Goal: Register for event/course

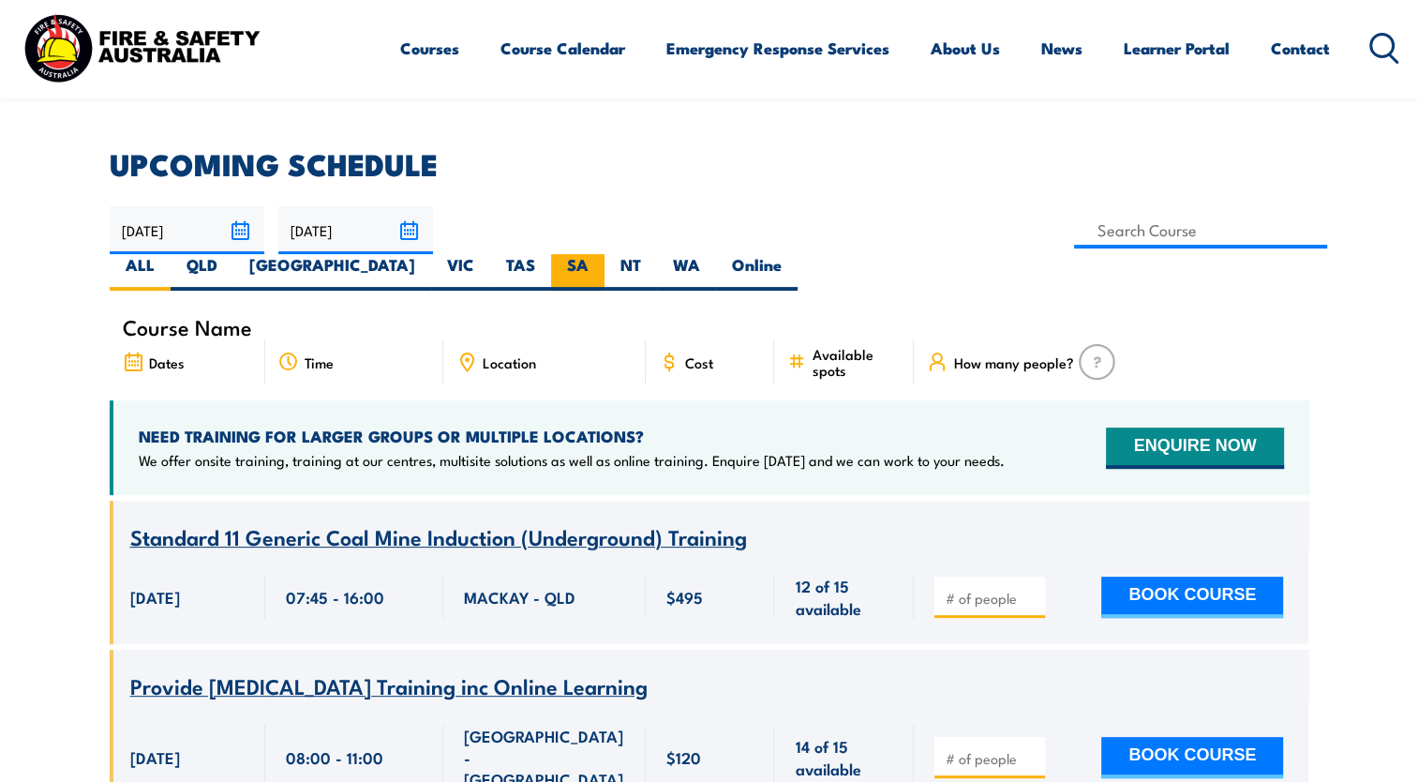
scroll to position [469, 0]
click at [605, 254] on label "SA" at bounding box center [577, 272] width 53 height 37
click at [601, 254] on input "SA" at bounding box center [595, 260] width 12 height 12
radio input "true"
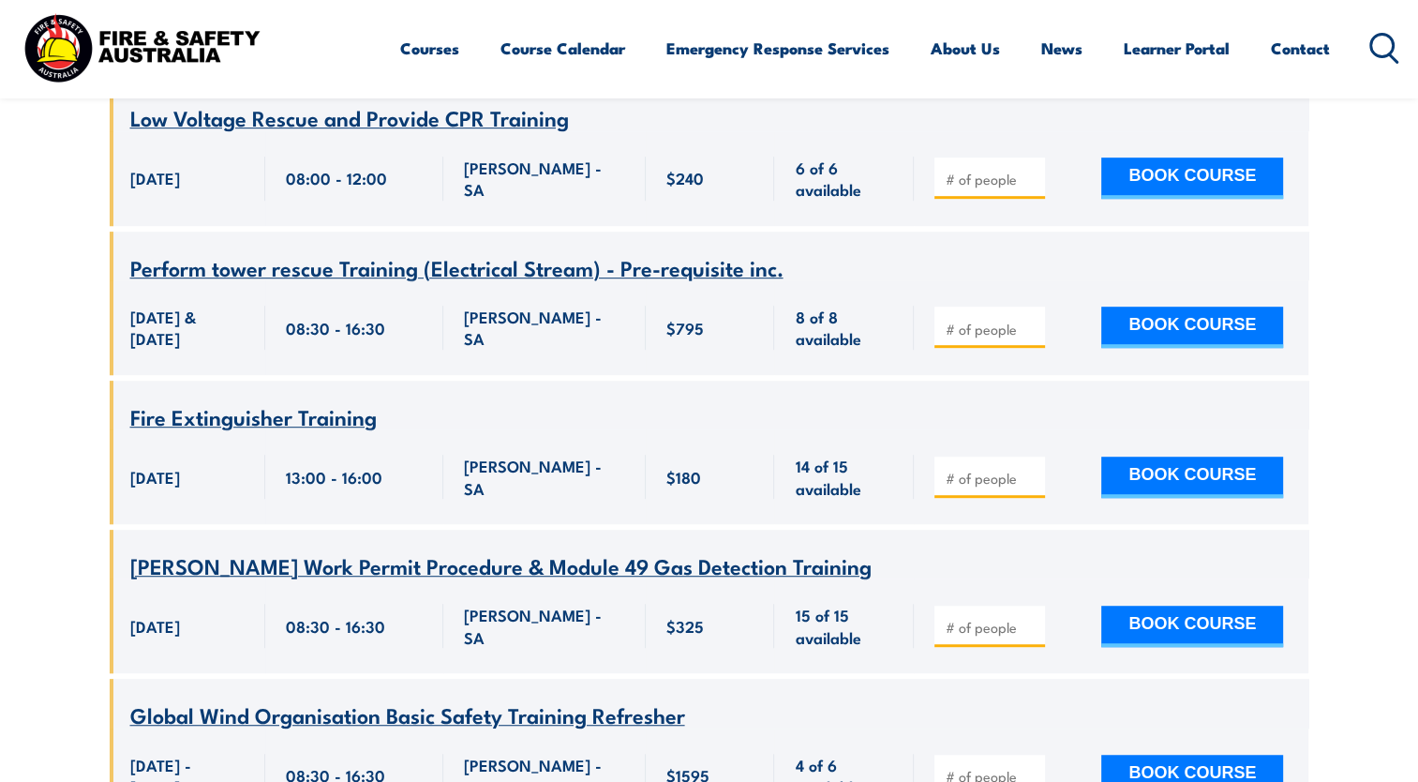
scroll to position [8061, 0]
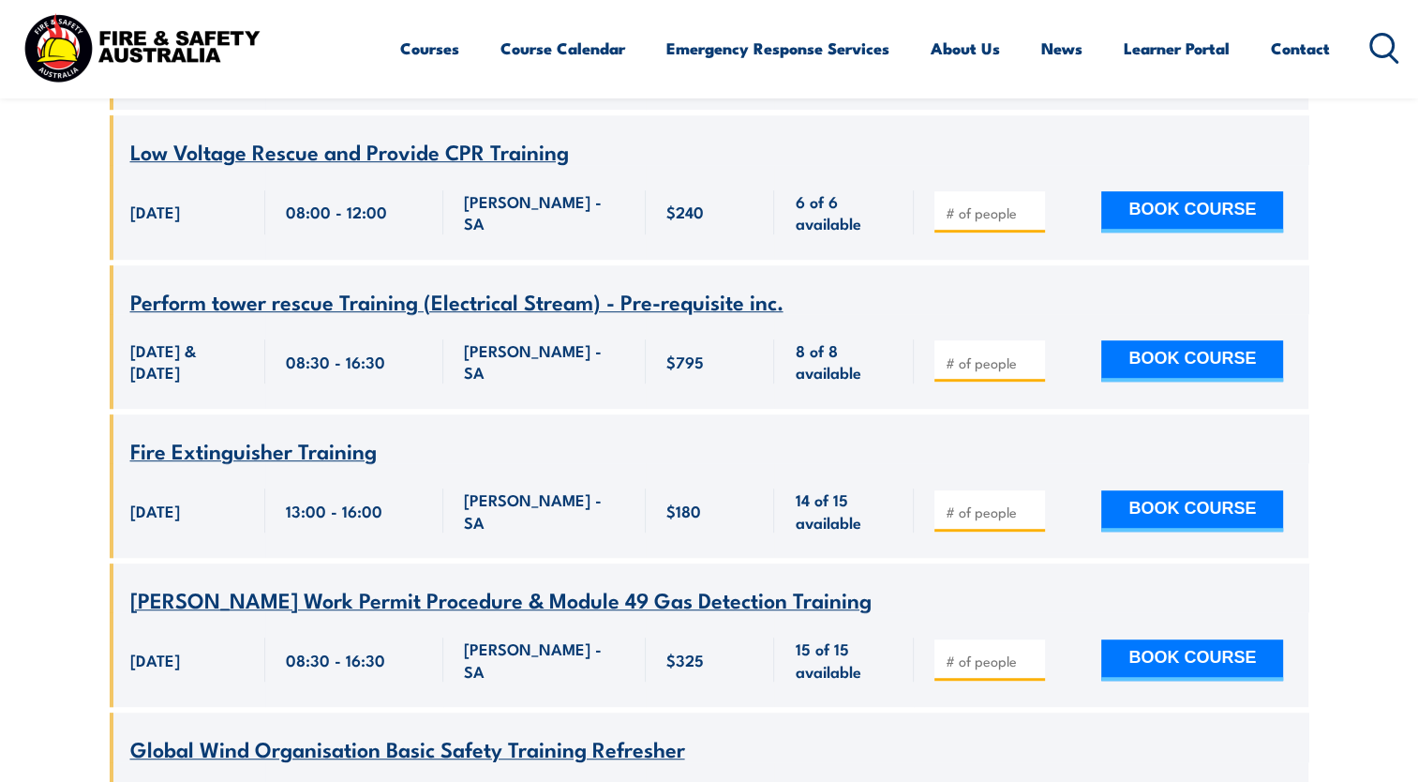
click at [259, 309] on span "Perform tower rescue Training (Electrical Stream) - Pre-requisite inc." at bounding box center [456, 301] width 653 height 32
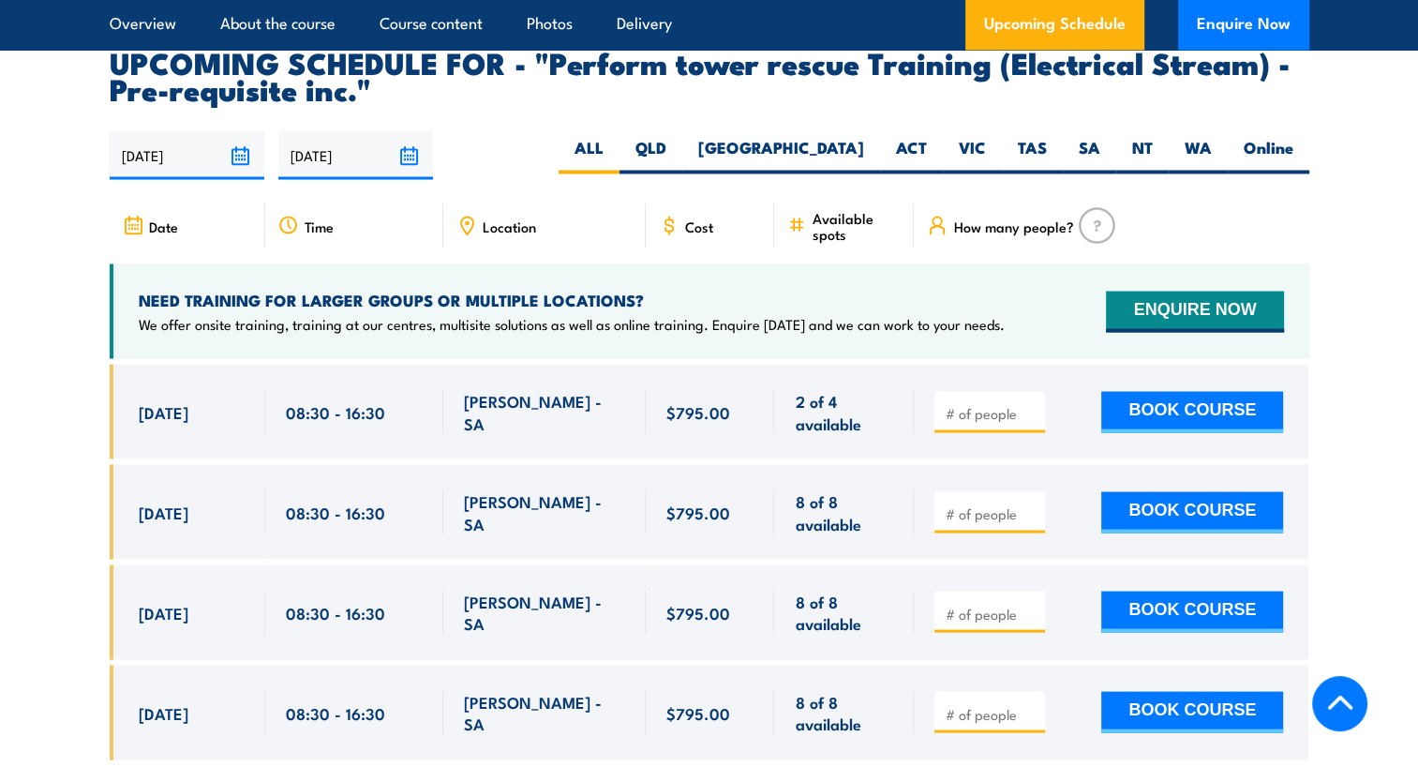
scroll to position [3375, 0]
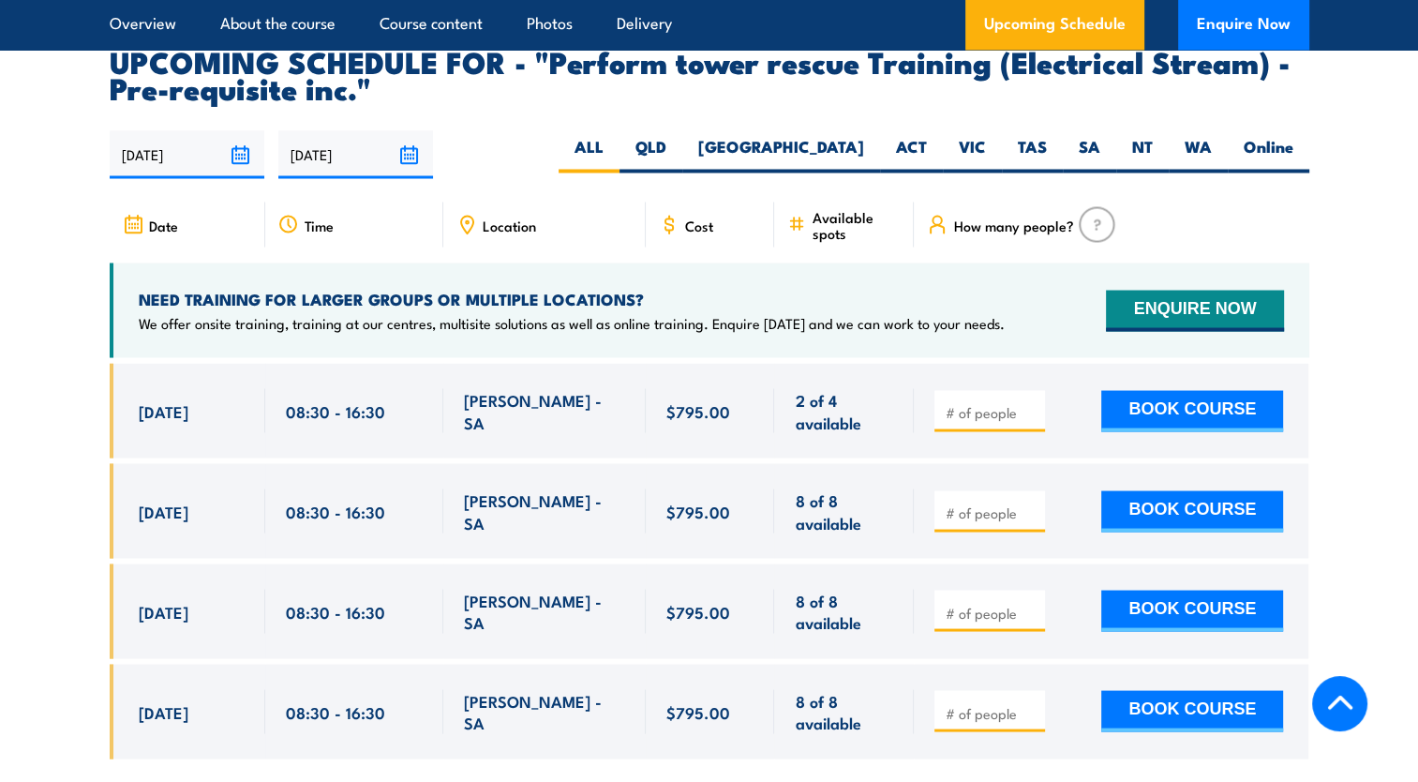
click at [188, 600] on span "16 Oct, 2025" at bounding box center [164, 611] width 50 height 22
click at [217, 501] on div "[DATE]" at bounding box center [192, 510] width 106 height 44
drag, startPoint x: 133, startPoint y: 478, endPoint x: 602, endPoint y: 482, distance: 468.7
click at [602, 482] on div "[DATE] 08:30 - 08:30" at bounding box center [710, 510] width 1200 height 95
drag, startPoint x: 602, startPoint y: 482, endPoint x: 506, endPoint y: 501, distance: 97.6
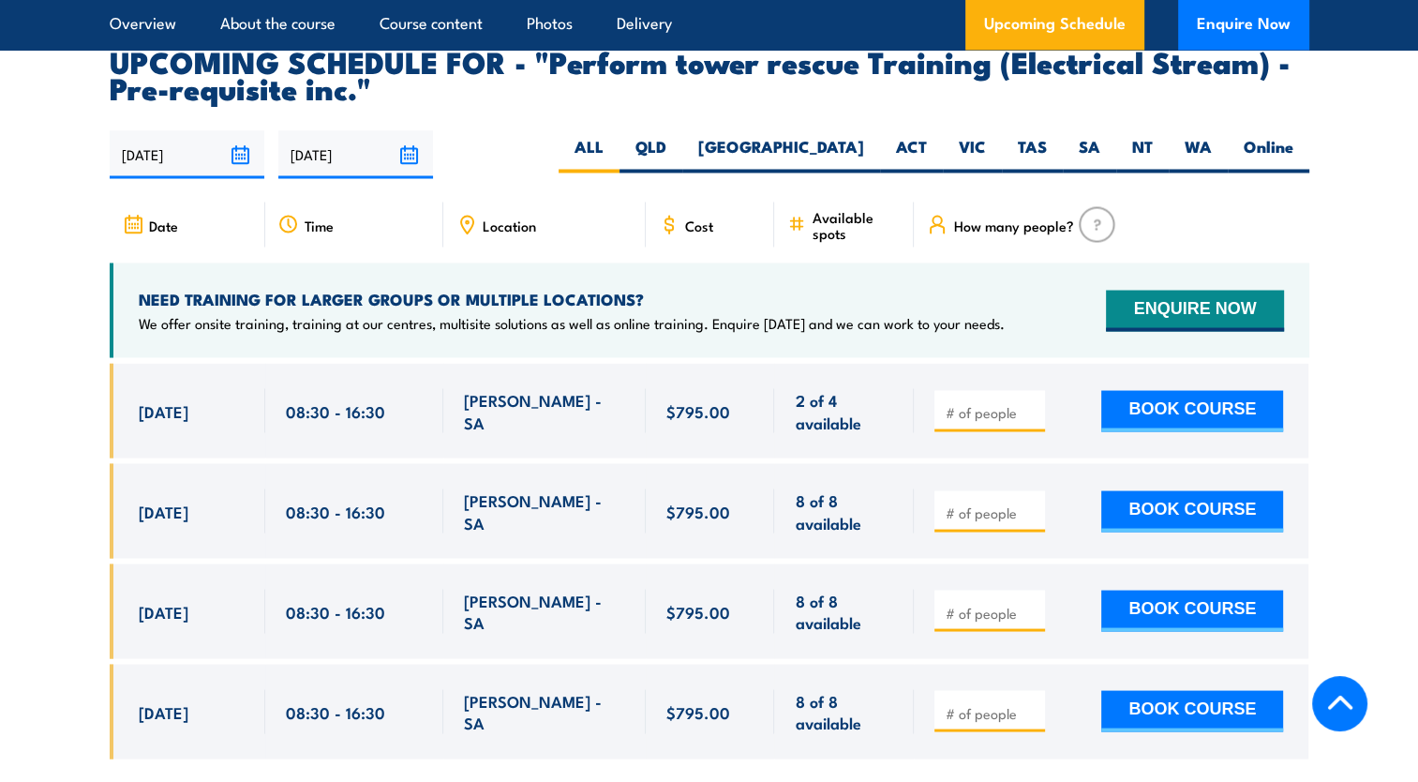
click at [505, 501] on div "[PERSON_NAME] - SA" at bounding box center [544, 510] width 161 height 44
click at [280, 396] on div "08:30 - 16:30" at bounding box center [354, 410] width 178 height 95
drag, startPoint x: 135, startPoint y: 383, endPoint x: 595, endPoint y: 388, distance: 460.3
click at [595, 388] on div "20 Aug, 2025, 08:30 - 08:30" at bounding box center [710, 410] width 1200 height 95
drag, startPoint x: 595, startPoint y: 388, endPoint x: 550, endPoint y: 416, distance: 53.1
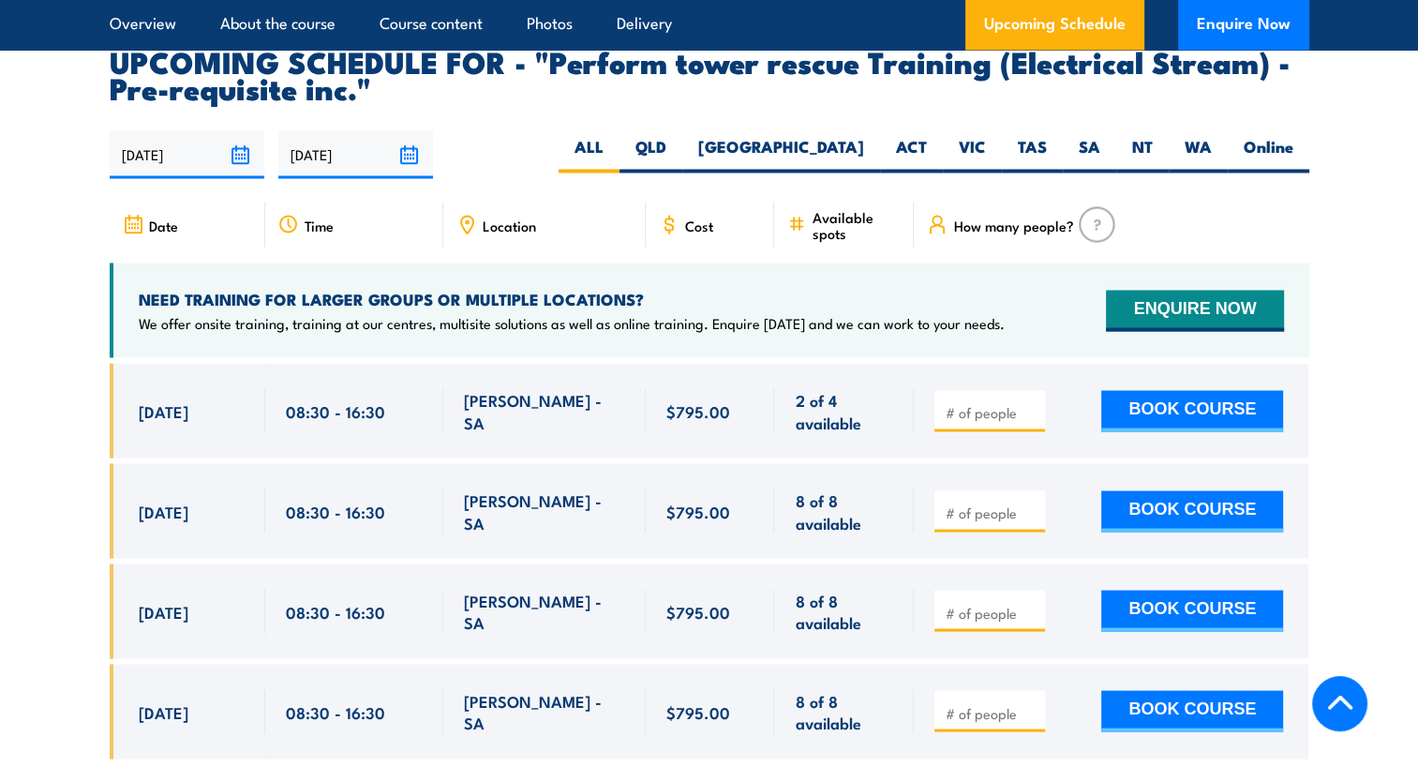
click at [550, 416] on div "[PERSON_NAME] - SA" at bounding box center [544, 410] width 202 height 95
click at [518, 463] on div "[PERSON_NAME] - SA" at bounding box center [544, 510] width 202 height 95
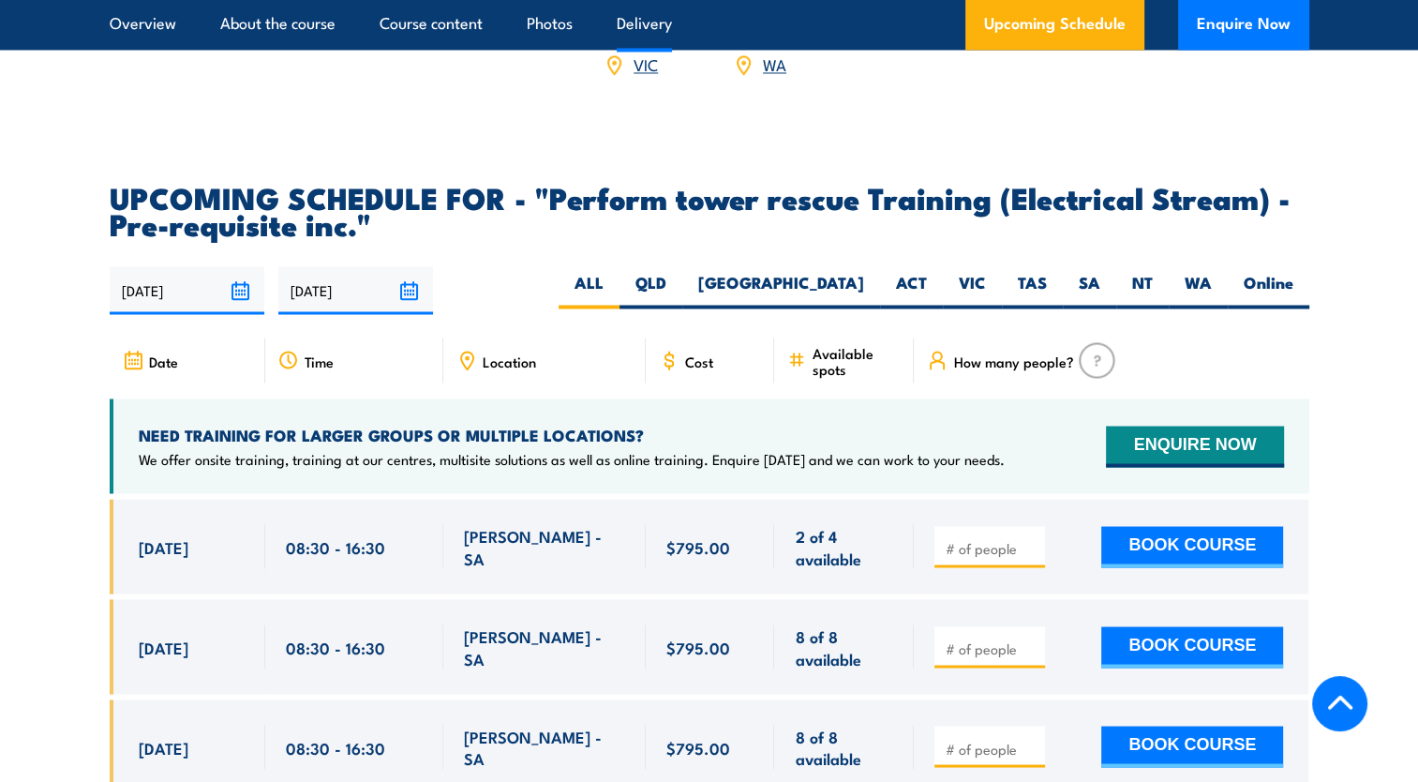
scroll to position [3375, 0]
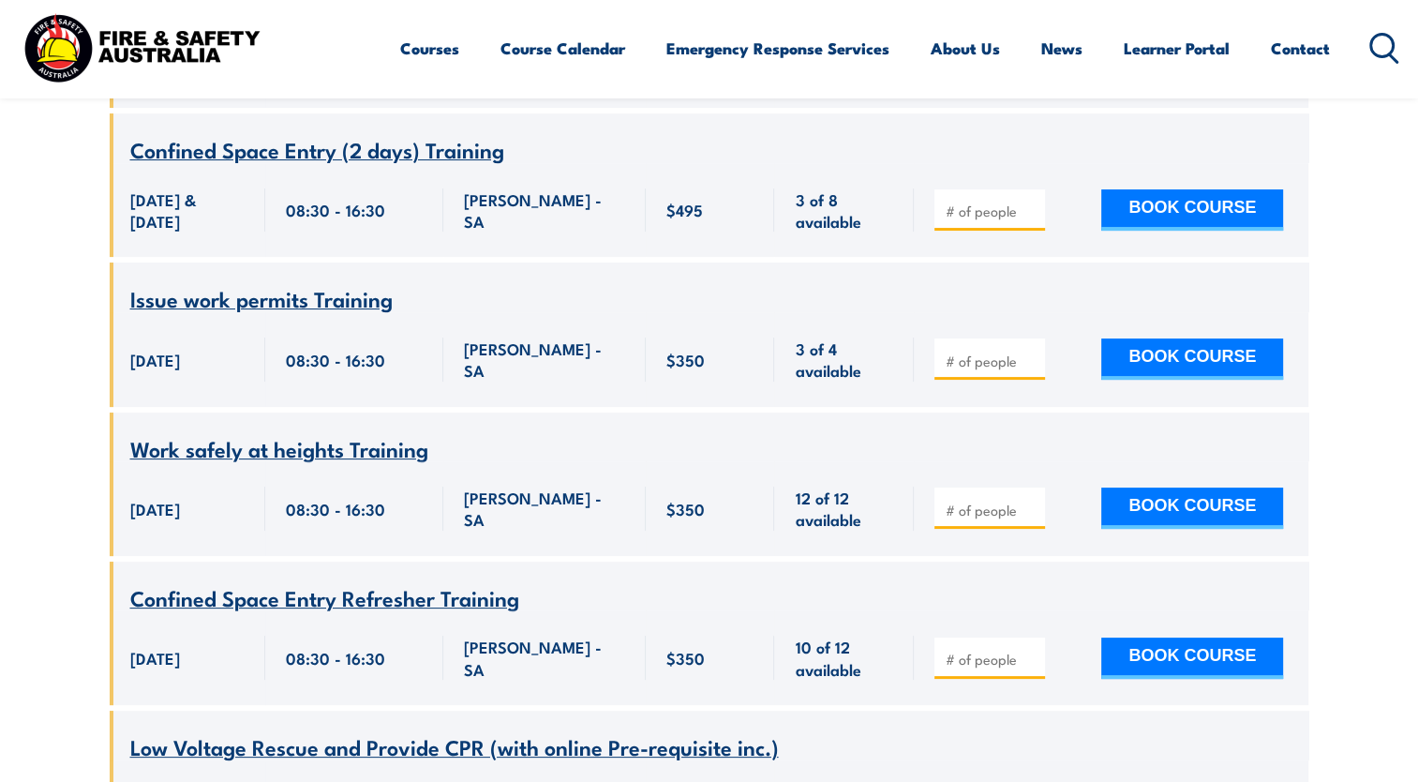
scroll to position [7311, 0]
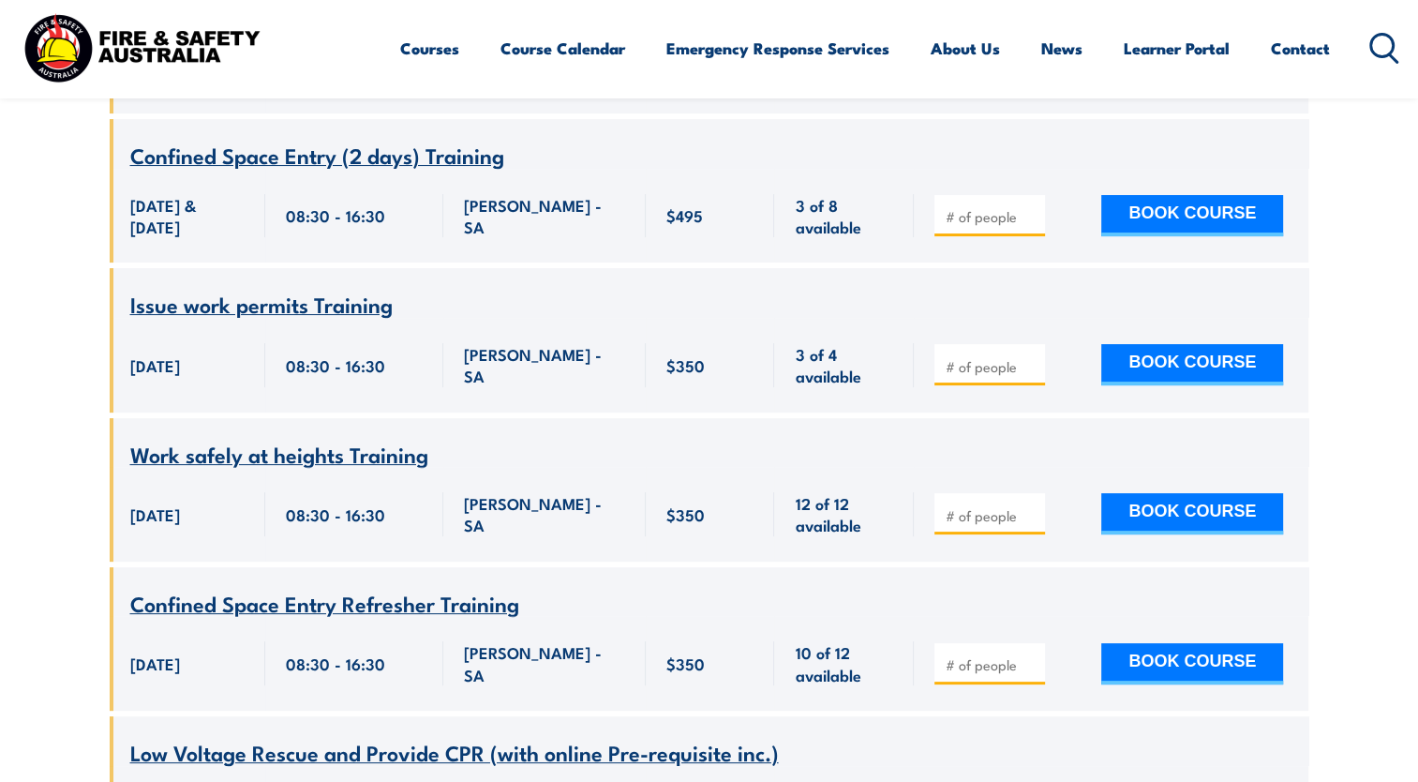
click at [319, 459] on span "Work safely at heights Training" at bounding box center [279, 454] width 298 height 32
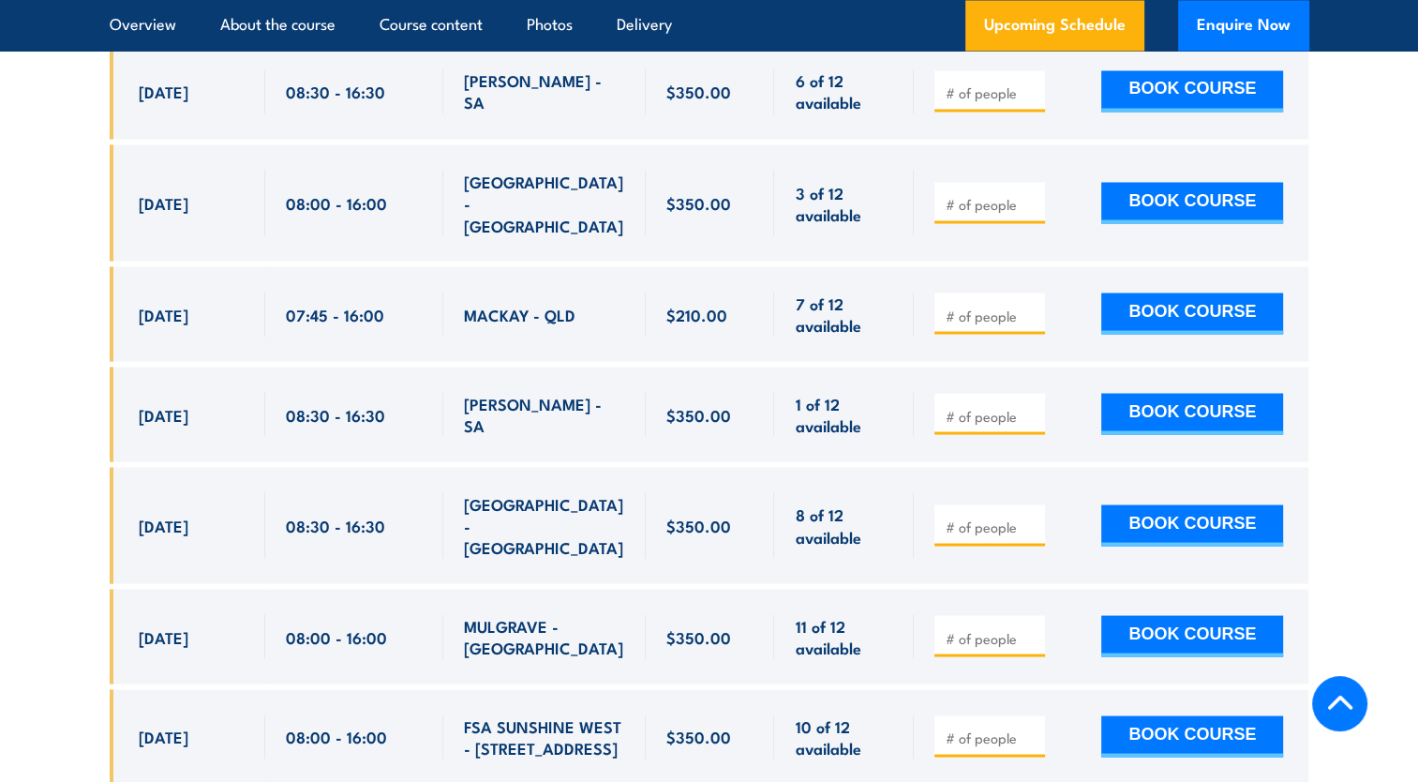
scroll to position [3375, 0]
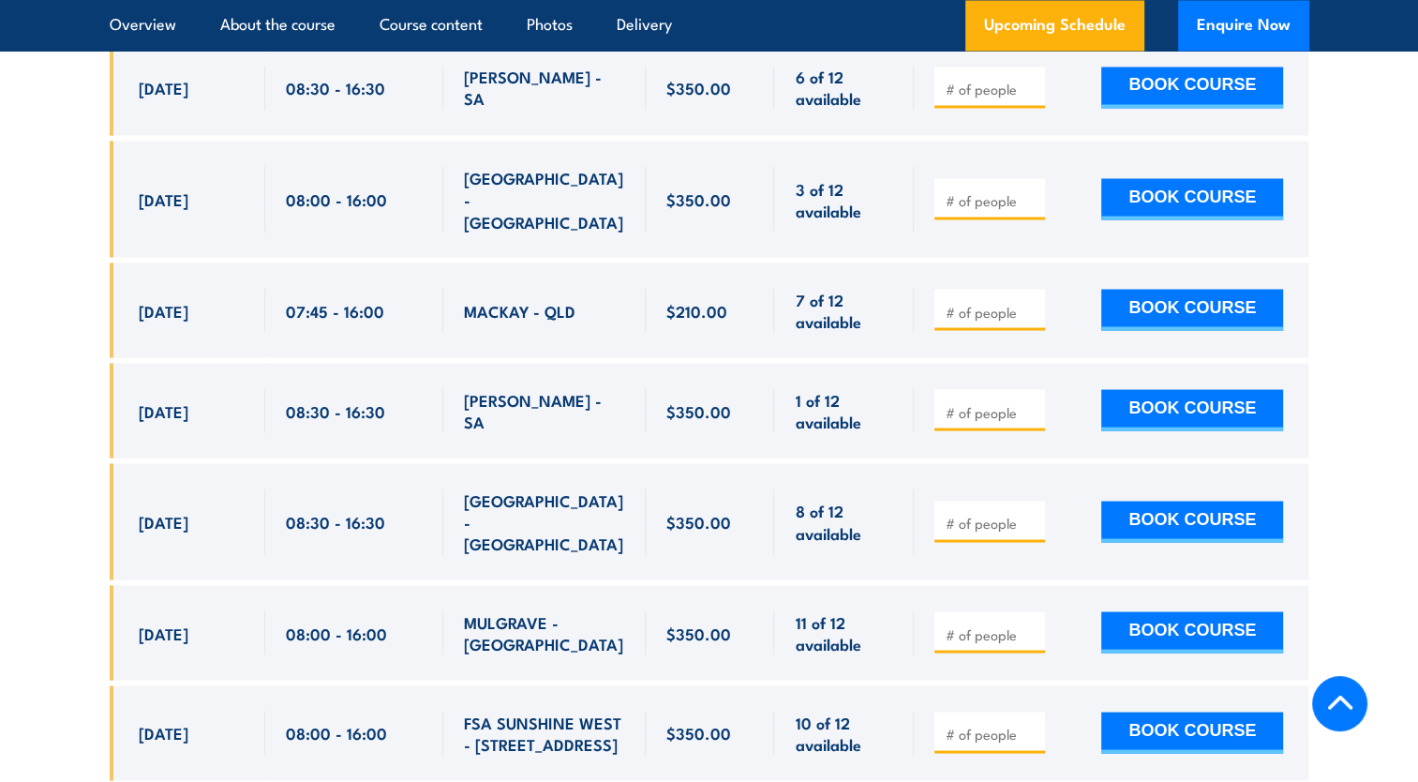
drag, startPoint x: 138, startPoint y: 356, endPoint x: 629, endPoint y: 362, distance: 491.2
click at [629, 363] on div "[DATE] 08:30 - 08:30" at bounding box center [710, 410] width 1200 height 95
drag, startPoint x: 629, startPoint y: 362, endPoint x: 535, endPoint y: 369, distance: 94.0
click at [535, 388] on span "[PERSON_NAME] - SA" at bounding box center [544, 410] width 161 height 44
click at [467, 388] on span "[PERSON_NAME] - SA" at bounding box center [544, 410] width 161 height 44
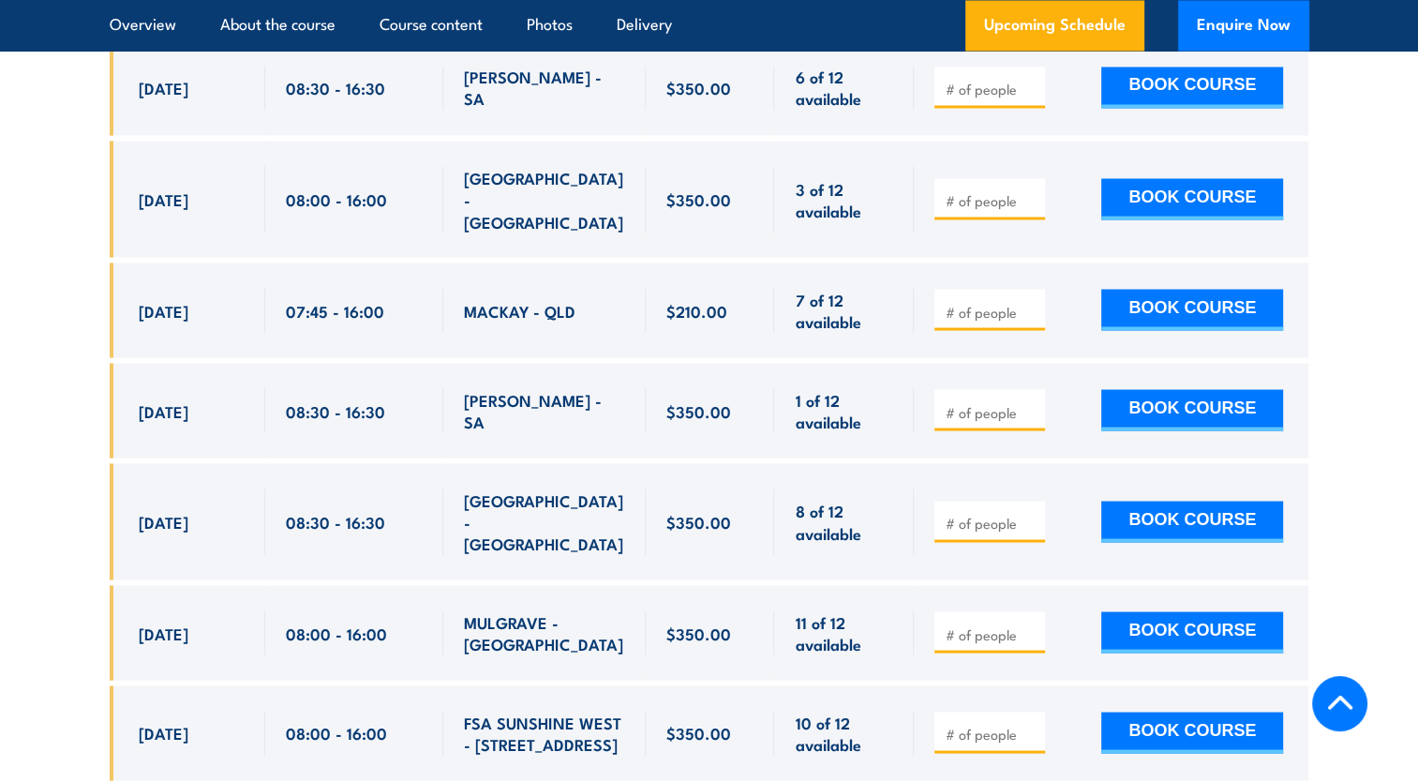
drag, startPoint x: 117, startPoint y: 362, endPoint x: 586, endPoint y: 369, distance: 468.7
click at [586, 369] on div "[DATE] 08:30 - 08:30" at bounding box center [710, 410] width 1200 height 95
